Goal: Task Accomplishment & Management: Manage account settings

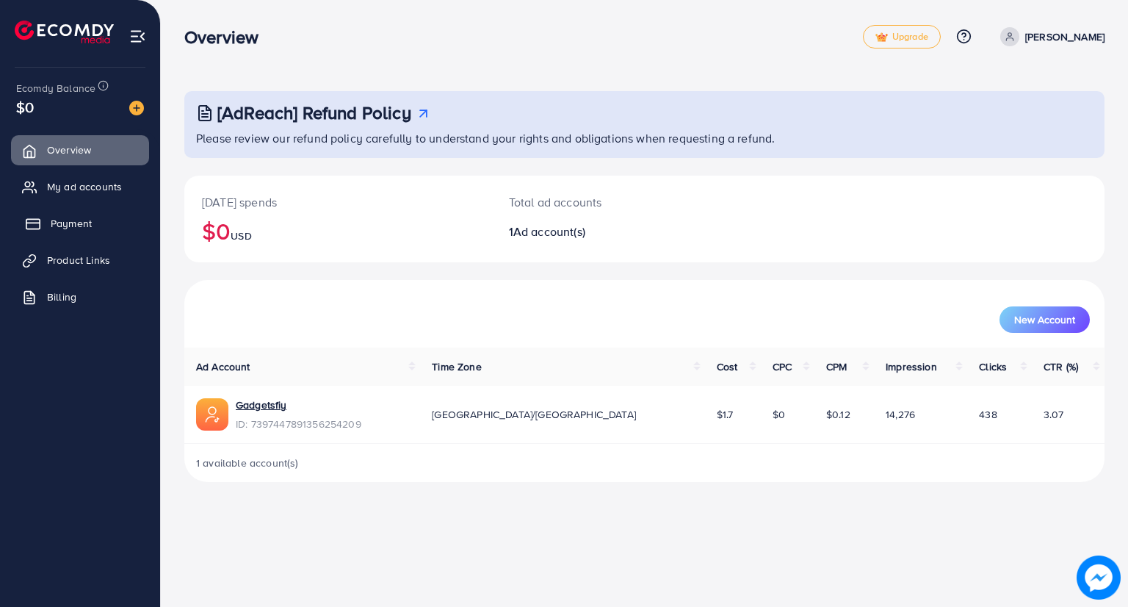
click at [62, 223] on span "Payment" at bounding box center [71, 223] width 41 height 15
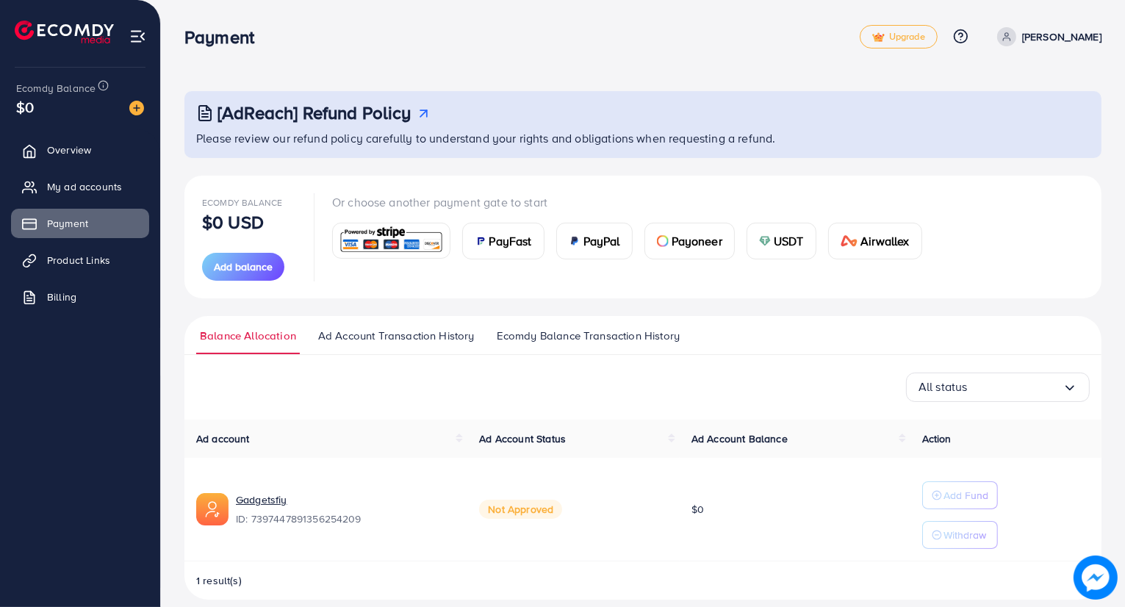
scroll to position [15, 0]
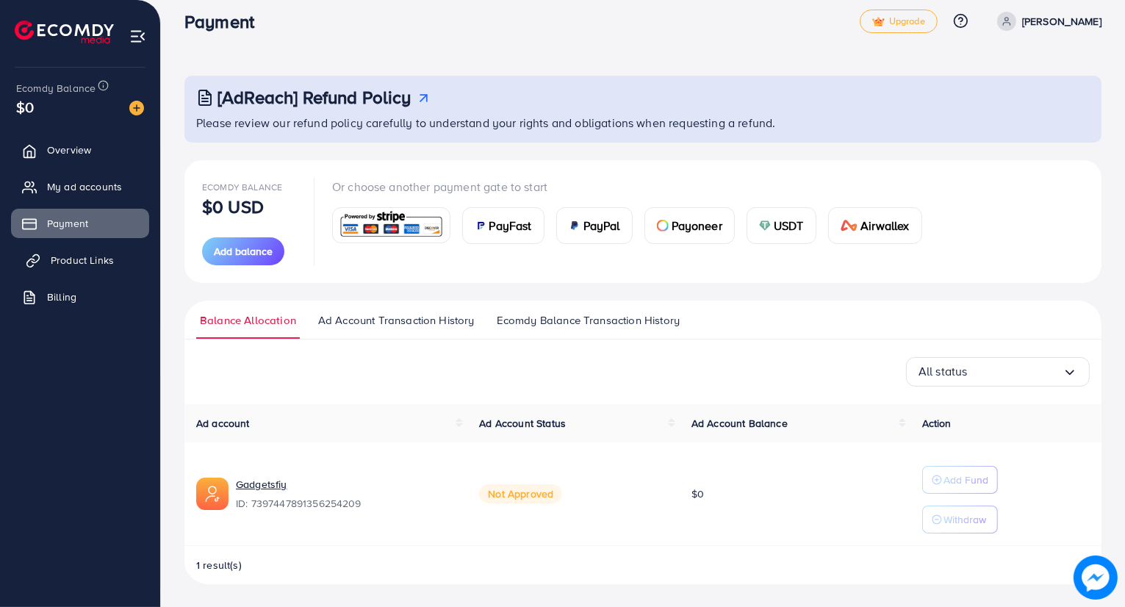
click at [58, 258] on span "Product Links" at bounding box center [82, 260] width 63 height 15
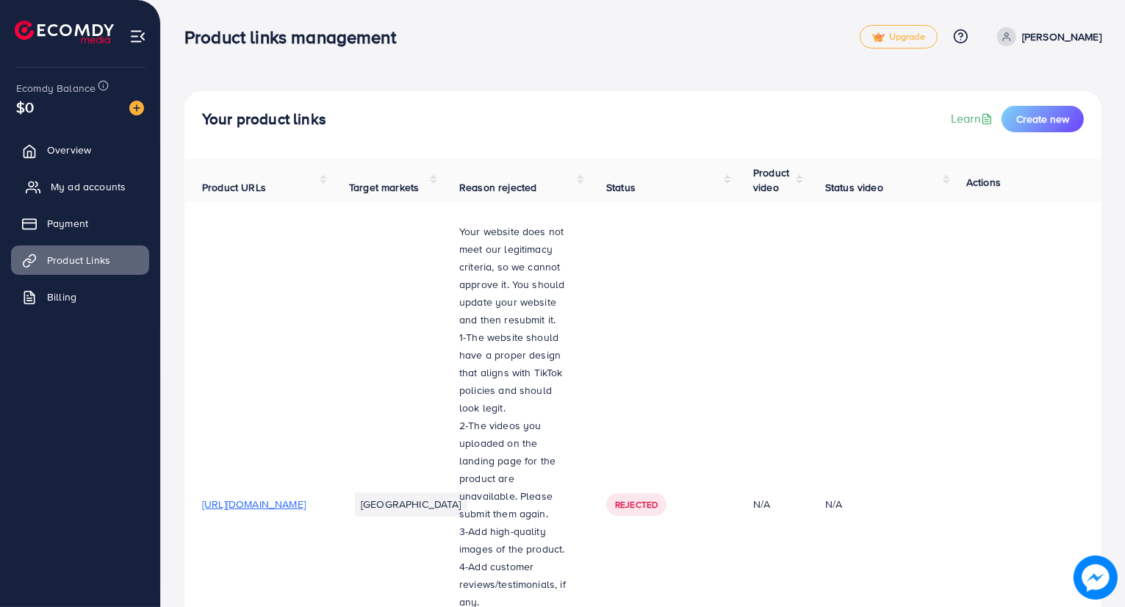
click at [112, 192] on span "My ad accounts" at bounding box center [88, 186] width 75 height 15
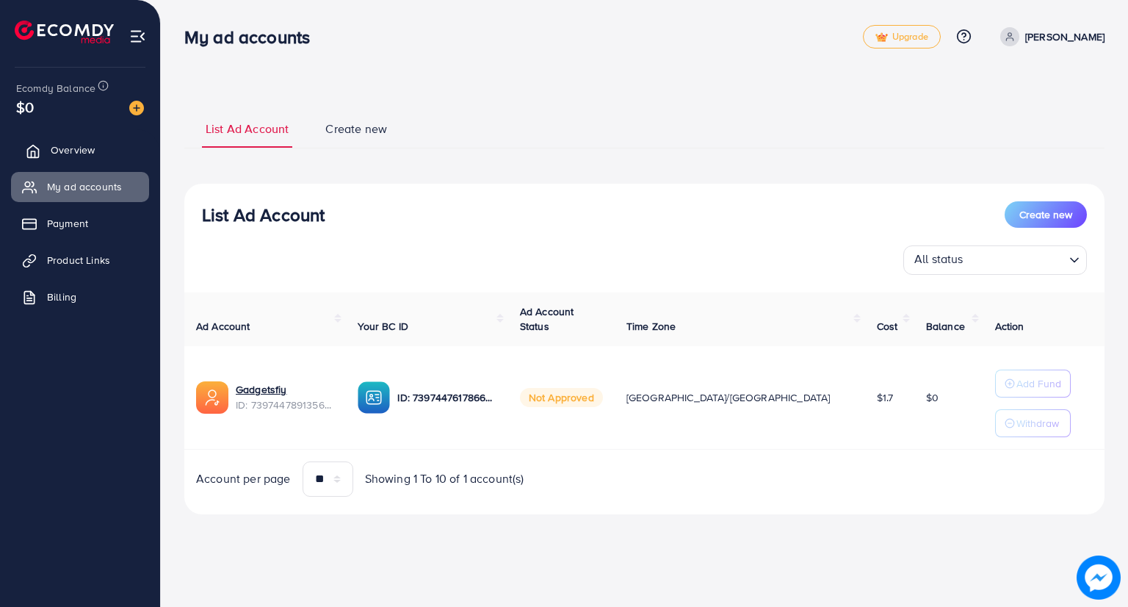
click at [59, 149] on span "Overview" at bounding box center [73, 149] width 44 height 15
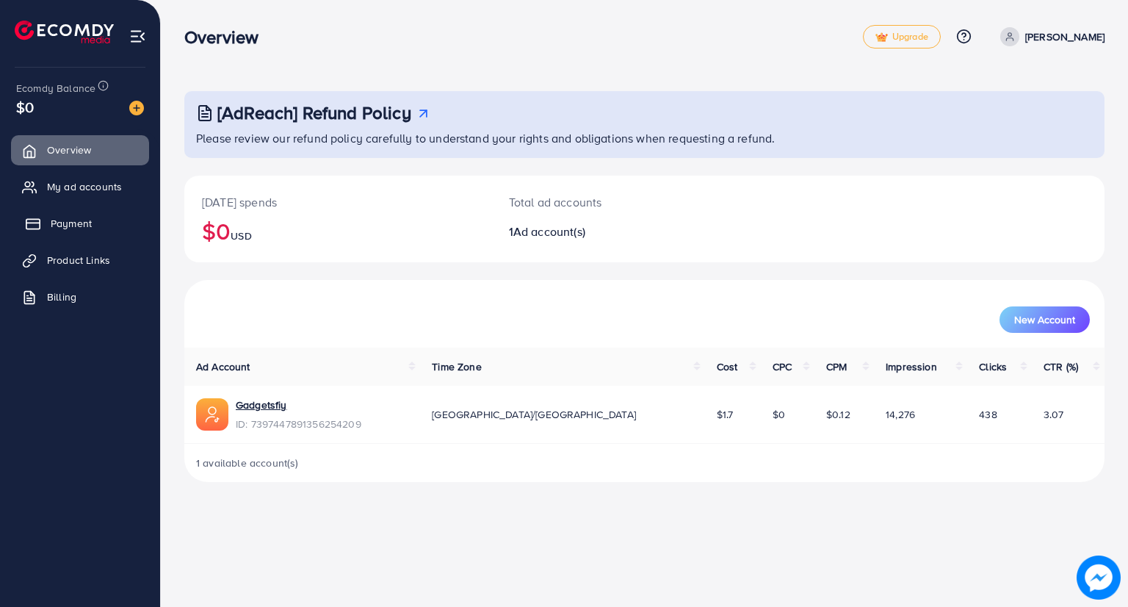
click at [57, 220] on span "Payment" at bounding box center [71, 223] width 41 height 15
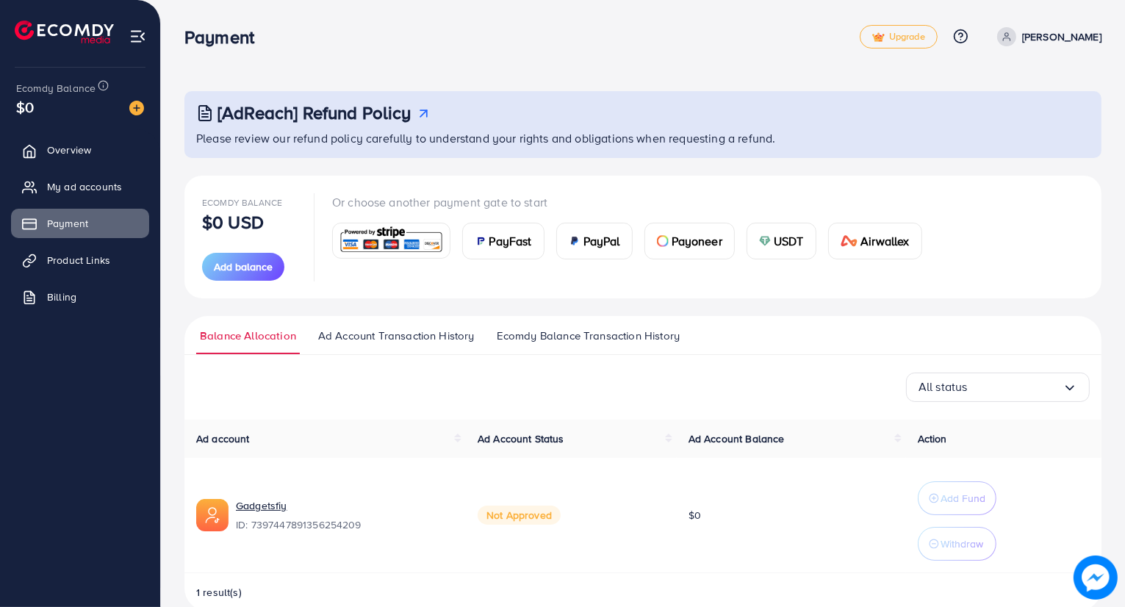
drag, startPoint x: 203, startPoint y: 231, endPoint x: 279, endPoint y: 231, distance: 76.4
click at [279, 231] on div "Ecomdy Balance $0 USD Add balance" at bounding box center [249, 236] width 94 height 87
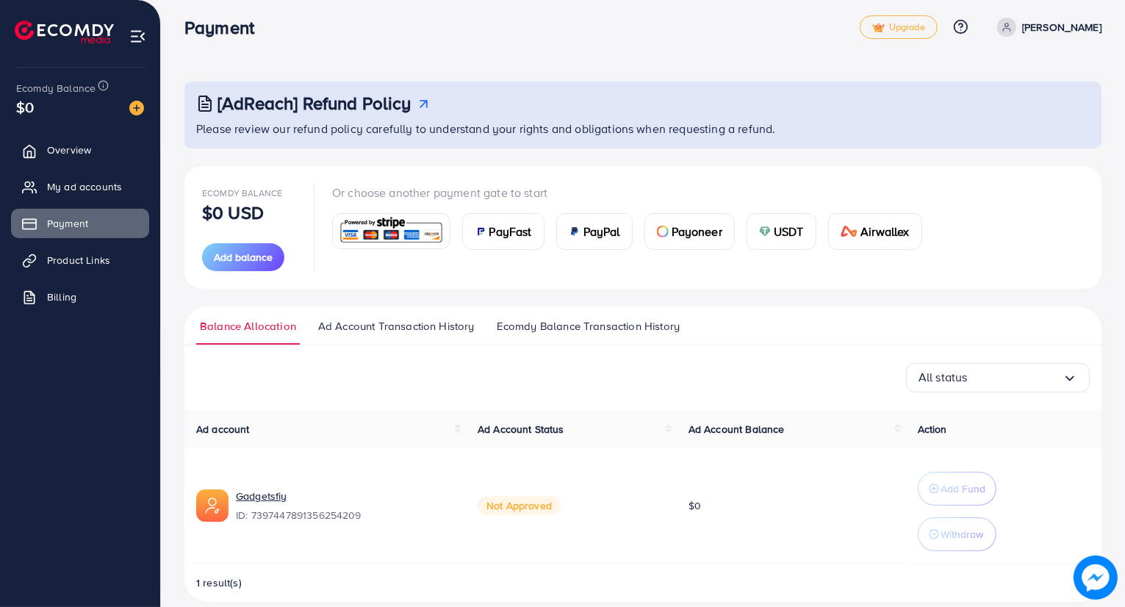
scroll to position [27, 0]
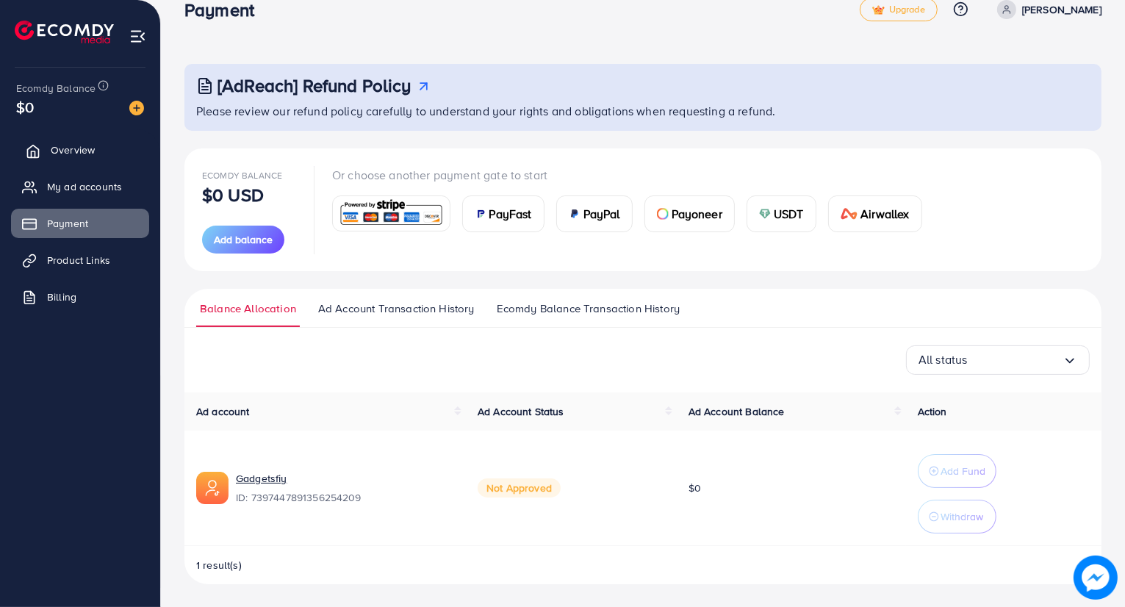
click at [36, 150] on icon at bounding box center [33, 151] width 15 height 15
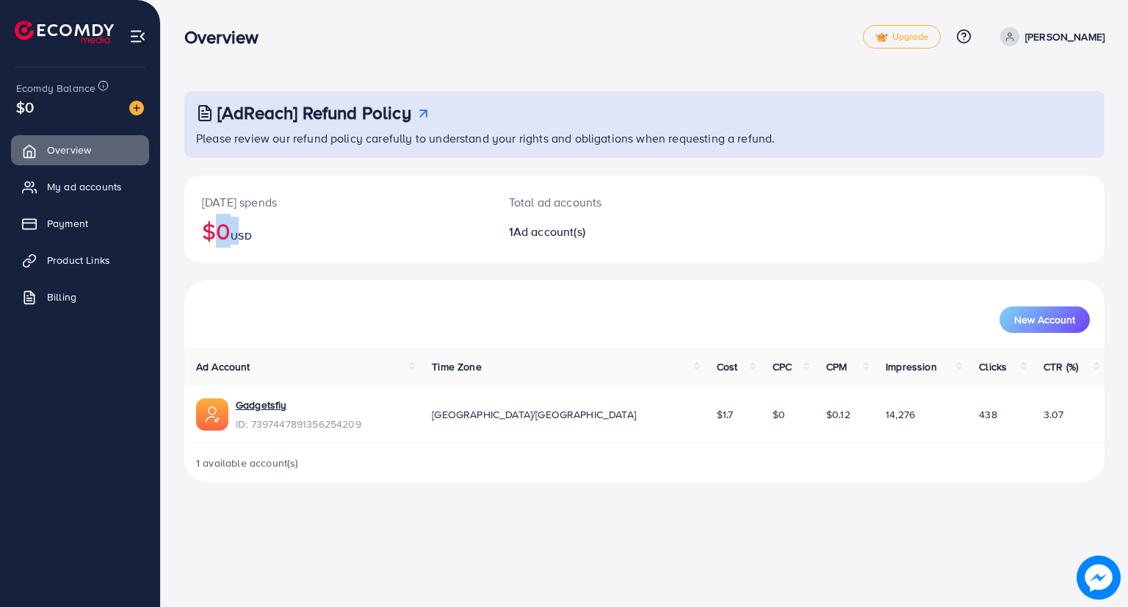
drag, startPoint x: 200, startPoint y: 237, endPoint x: 262, endPoint y: 240, distance: 62.5
click at [252, 239] on div "[DATE] spends $0 USD" at bounding box center [337, 219] width 307 height 87
click at [270, 242] on h2 "$0 USD" at bounding box center [338, 231] width 272 height 28
drag, startPoint x: 270, startPoint y: 242, endPoint x: 193, endPoint y: 234, distance: 77.5
click at [176, 234] on div "[AdReach] Refund Policy Please review our refund policy carefully to understand…" at bounding box center [644, 252] width 967 height 505
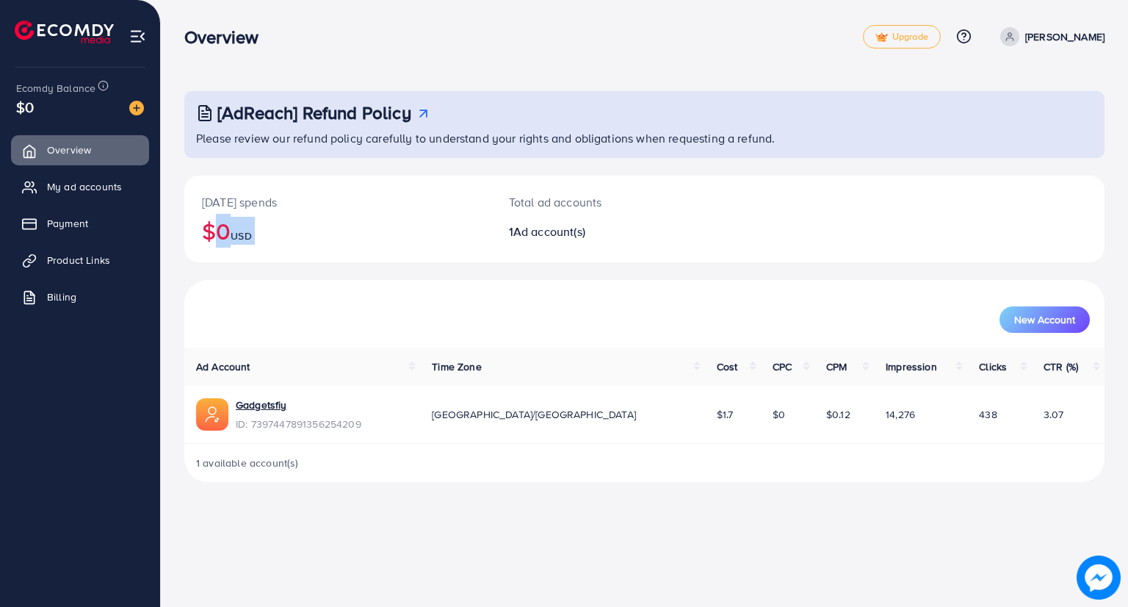
click at [241, 253] on div "[DATE] spends $0 USD" at bounding box center [337, 219] width 307 height 87
click at [62, 289] on link "Billing" at bounding box center [80, 296] width 138 height 29
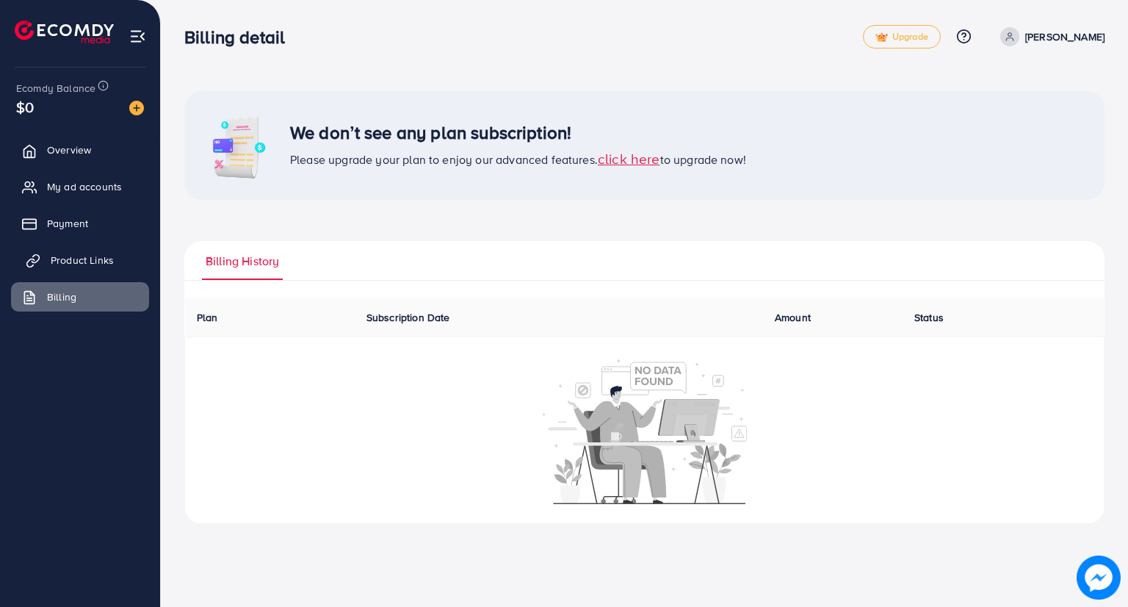
click at [91, 250] on link "Product Links" at bounding box center [80, 259] width 138 height 29
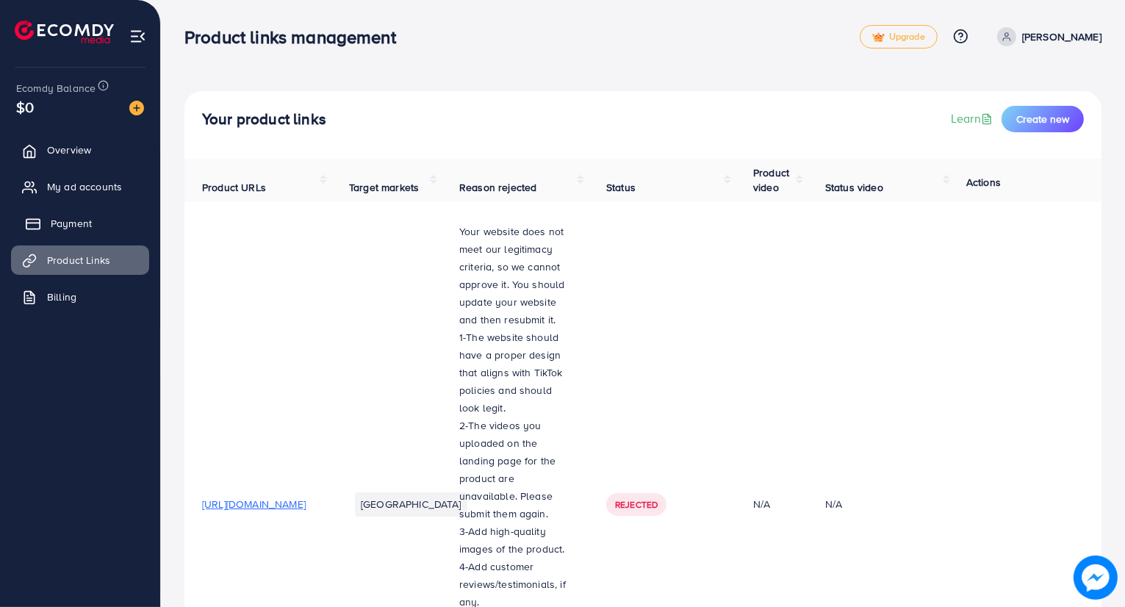
click at [83, 234] on link "Payment" at bounding box center [80, 223] width 138 height 29
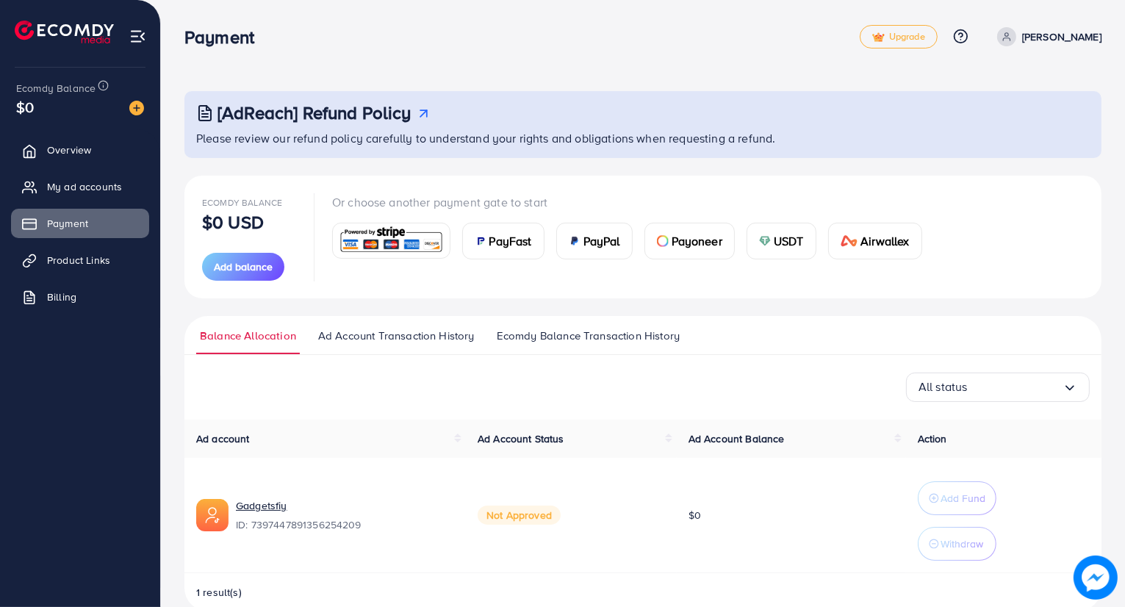
click at [538, 341] on span "Ecomdy Balance Transaction History" at bounding box center [588, 336] width 183 height 16
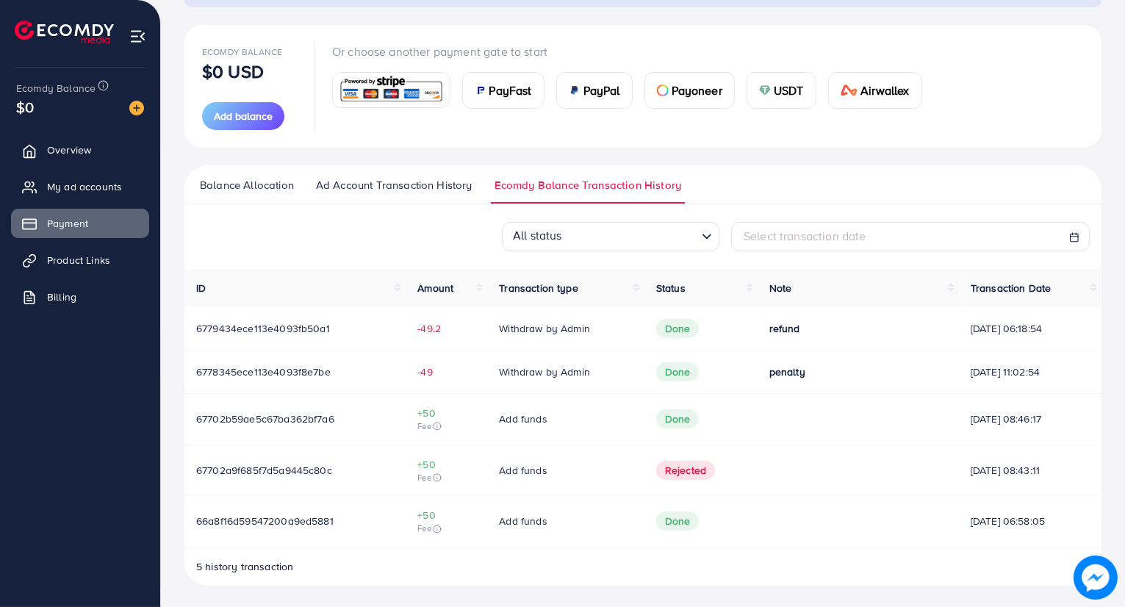
scroll to position [152, 0]
drag, startPoint x: 600, startPoint y: 378, endPoint x: 488, endPoint y: 366, distance: 113.1
click at [488, 366] on td "Withdraw by Admin" at bounding box center [565, 370] width 156 height 43
click at [538, 382] on td "Withdraw by Admin" at bounding box center [565, 370] width 156 height 43
drag, startPoint x: 489, startPoint y: 328, endPoint x: 582, endPoint y: 332, distance: 92.7
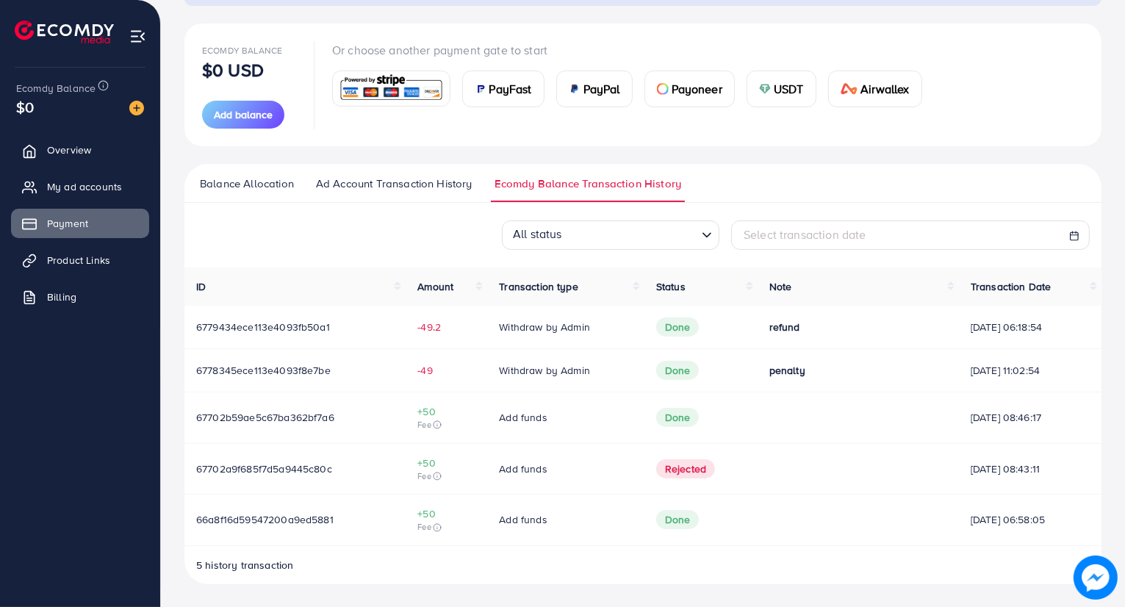
click at [582, 332] on td "Withdraw by Admin" at bounding box center [565, 327] width 156 height 43
click at [598, 380] on td "Withdraw by Admin" at bounding box center [565, 370] width 156 height 43
